Goal: Transaction & Acquisition: Download file/media

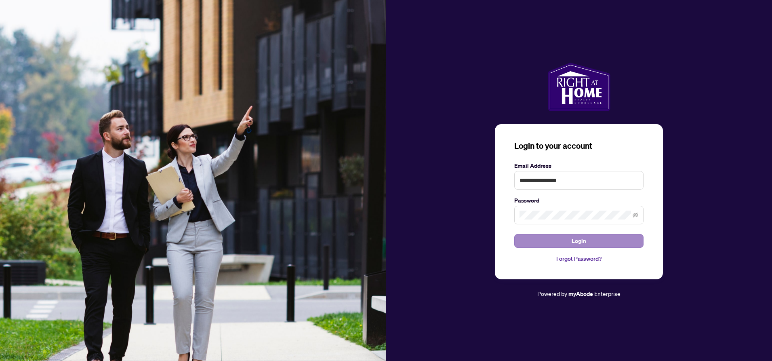
click at [578, 242] on span "Login" at bounding box center [579, 240] width 15 height 13
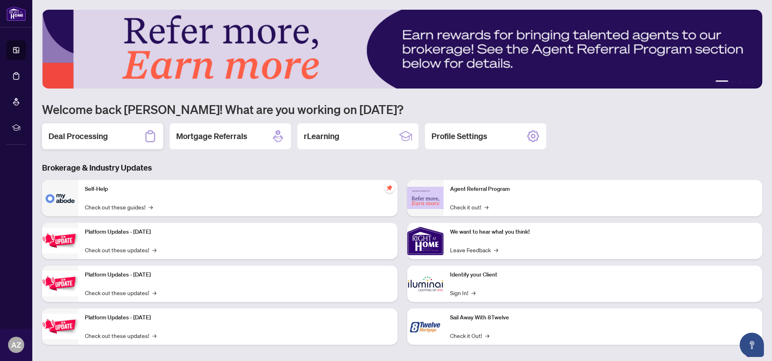
click at [79, 136] on h2 "Deal Processing" at bounding box center [77, 135] width 59 height 11
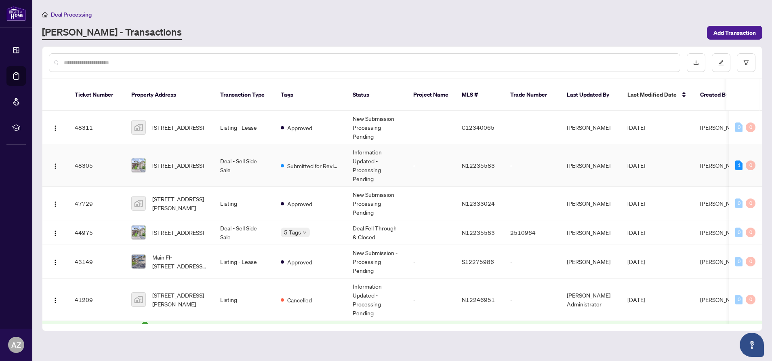
click at [177, 161] on span "[STREET_ADDRESS]" at bounding box center [178, 165] width 52 height 9
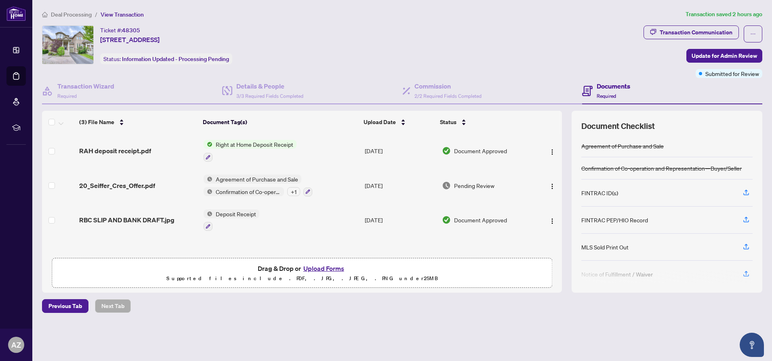
click at [243, 143] on span "Right at Home Deposit Receipt" at bounding box center [254, 144] width 84 height 9
click at [233, 143] on span "Right at Home Deposit Receipt" at bounding box center [254, 144] width 84 height 9
click at [550, 151] on img "button" at bounding box center [552, 152] width 6 height 6
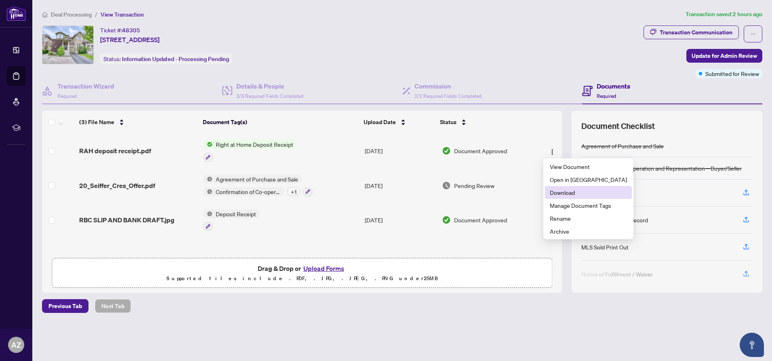
click at [556, 192] on span "Download" at bounding box center [588, 192] width 77 height 9
